Goal: Use online tool/utility: Utilize a website feature to perform a specific function

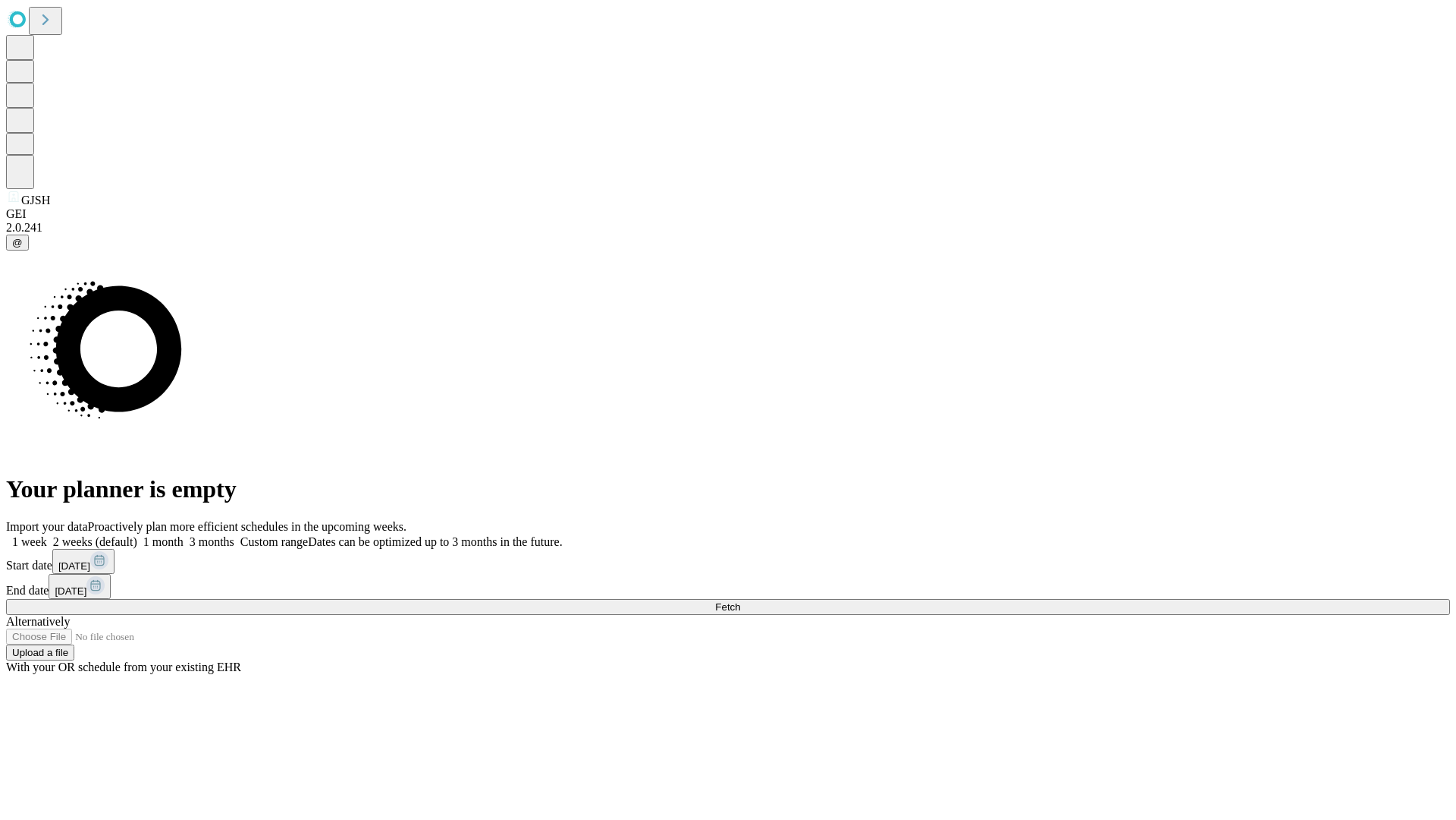
click at [740, 601] on span "Fetch" at bounding box center [728, 606] width 25 height 12
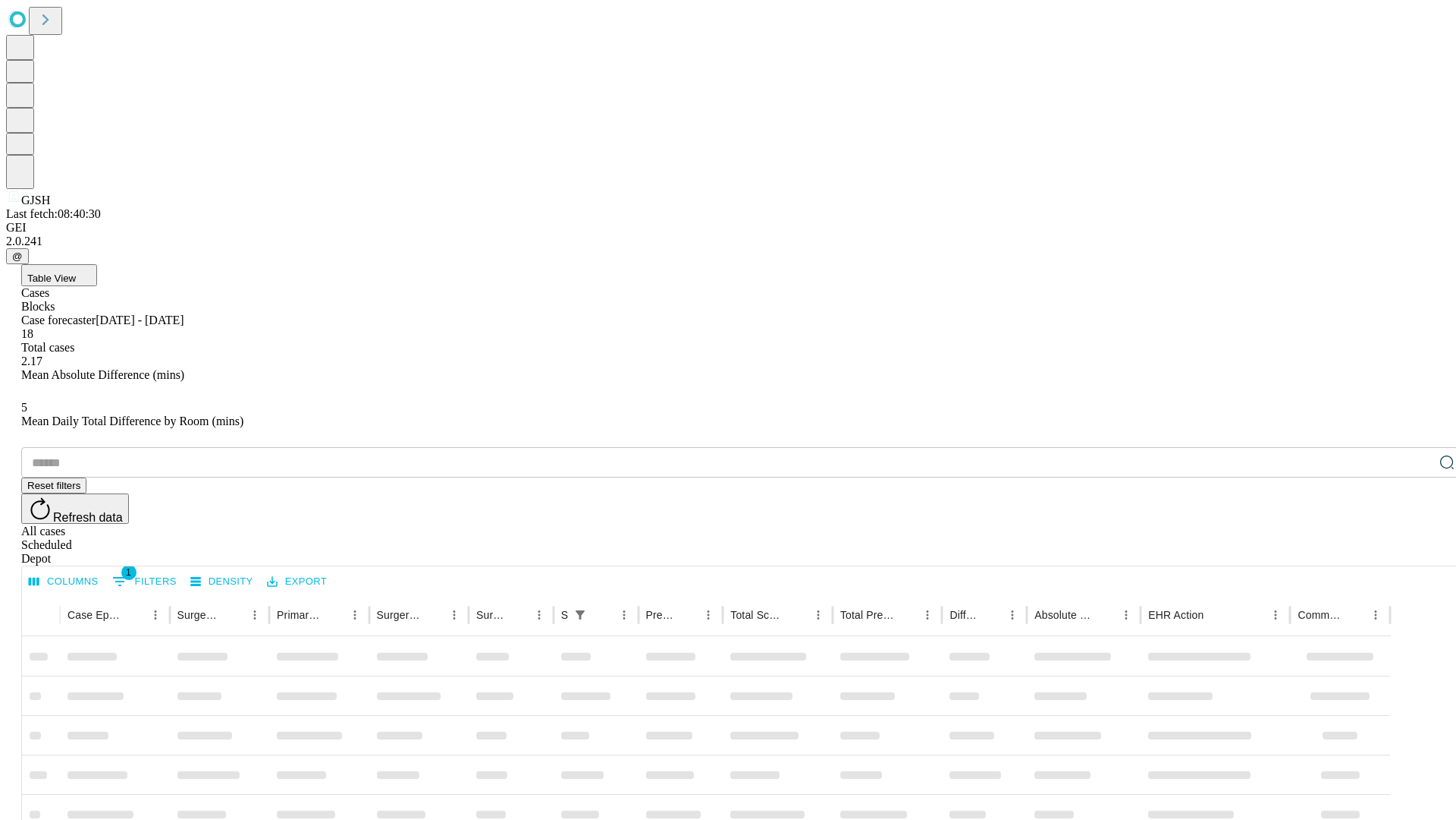
click at [76, 272] on span "Table View" at bounding box center [51, 278] width 49 height 12
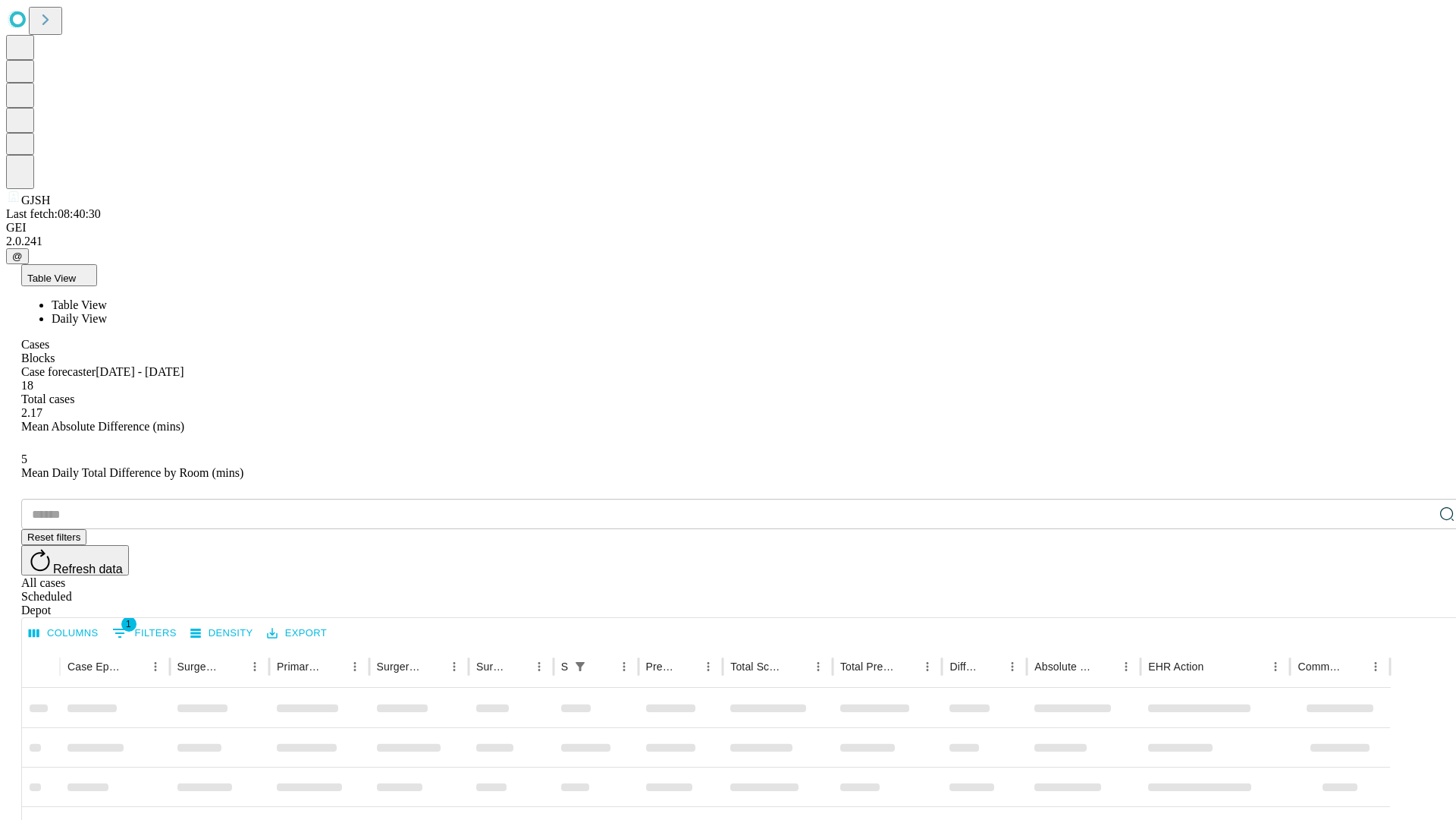
click at [107, 312] on span "Daily View" at bounding box center [78, 318] width 55 height 13
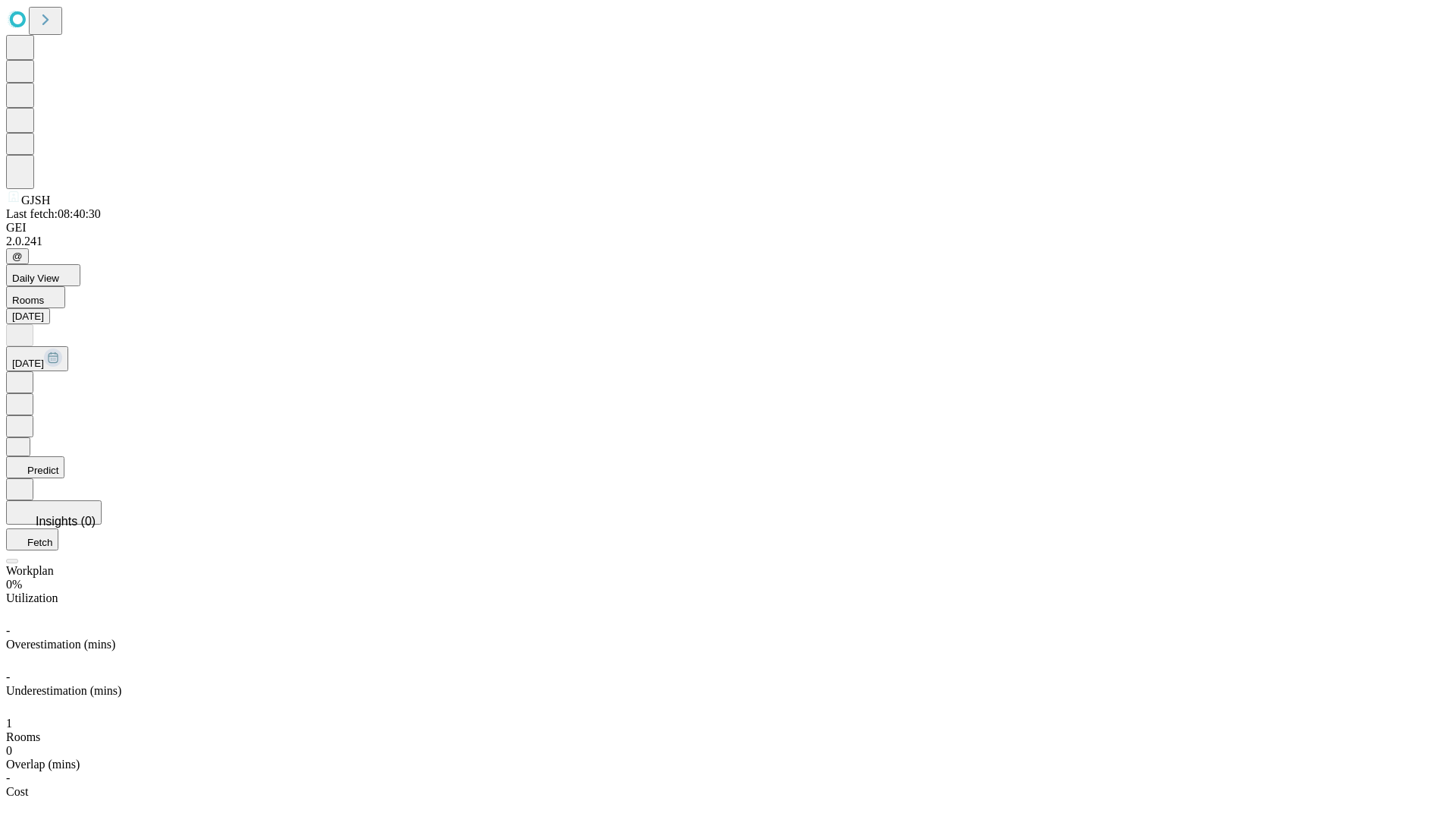
click at [65, 456] on button "Predict" at bounding box center [35, 467] width 59 height 22
